Goal: Entertainment & Leisure: Consume media (video, audio)

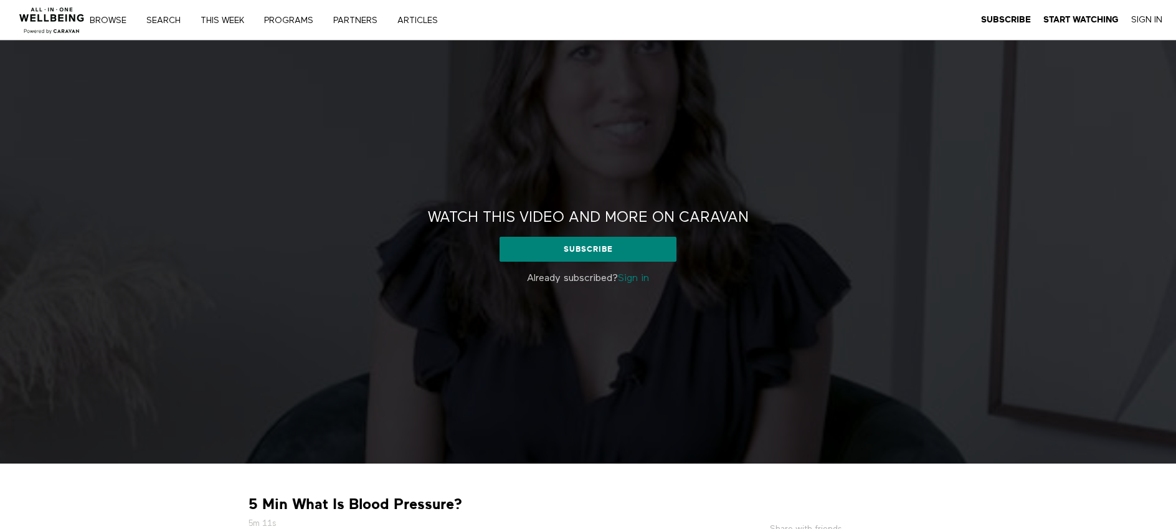
click at [641, 278] on link "Sign in" at bounding box center [633, 278] width 31 height 10
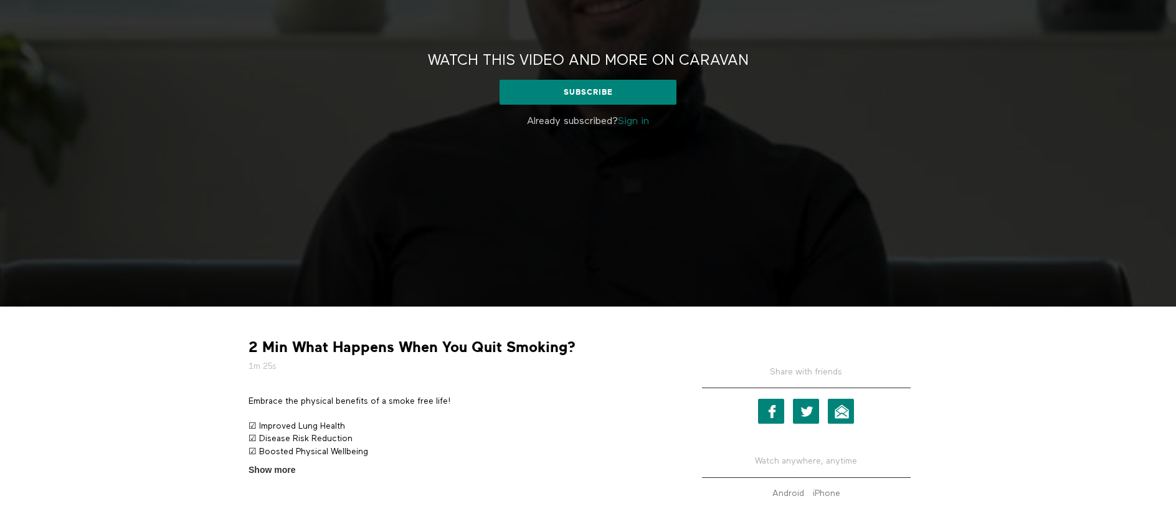
scroll to position [163, 0]
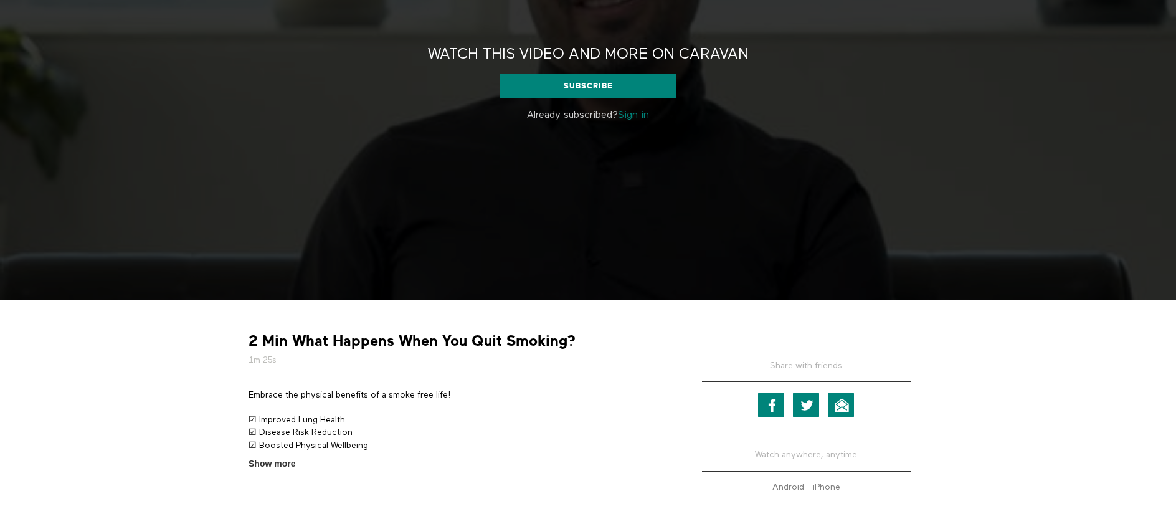
click at [638, 116] on link "Sign in" at bounding box center [633, 115] width 31 height 10
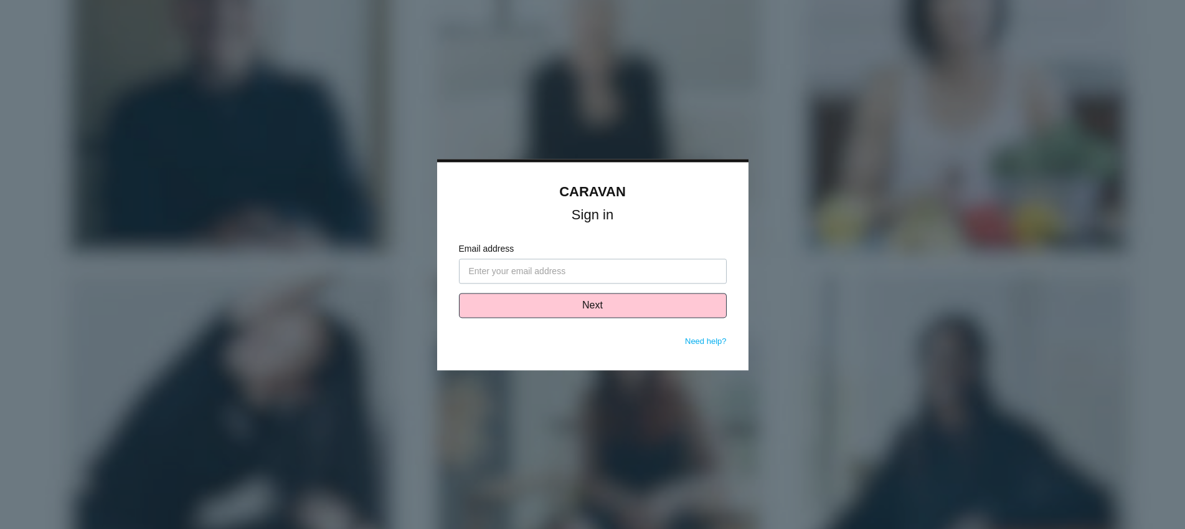
type input "[PERSON_NAME][EMAIL_ADDRESS][PERSON_NAME][DOMAIN_NAME]"
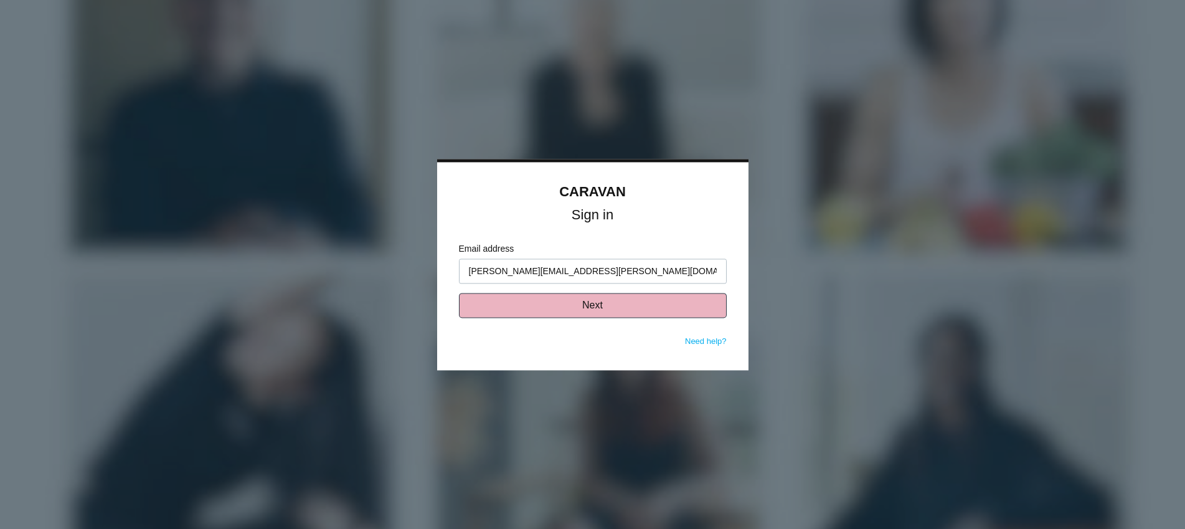
click at [559, 313] on button "Next" at bounding box center [593, 305] width 268 height 25
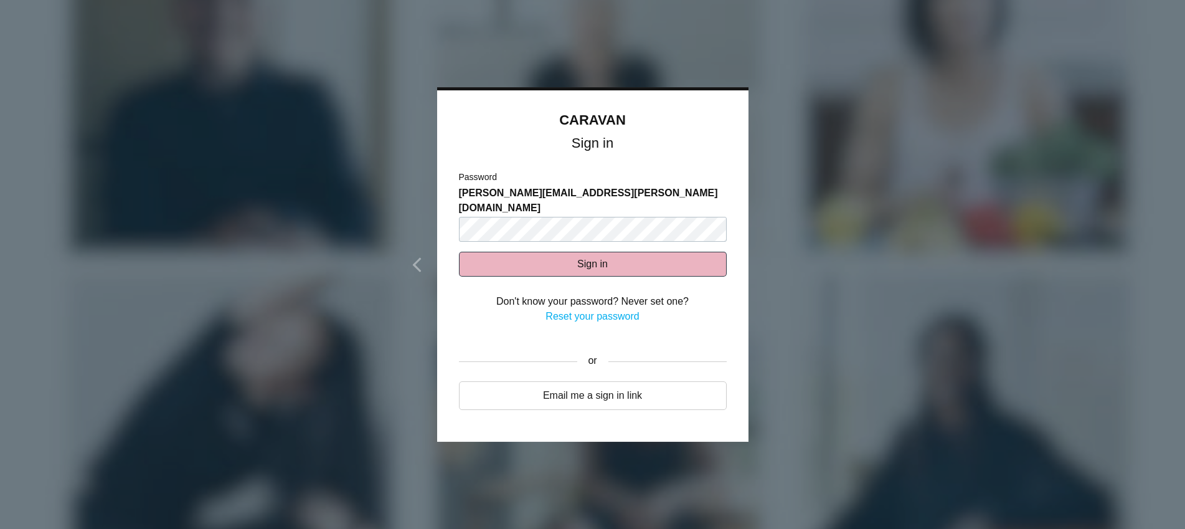
click at [562, 252] on button "Sign in" at bounding box center [593, 264] width 268 height 25
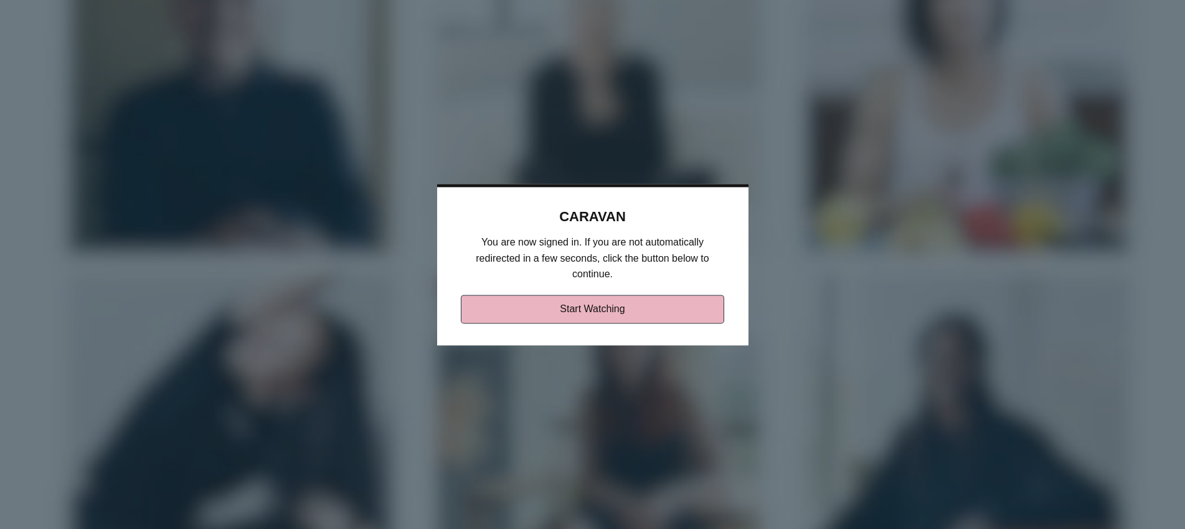
click at [603, 311] on link "Start Watching" at bounding box center [592, 309] width 263 height 29
